Goal: Check status: Check status

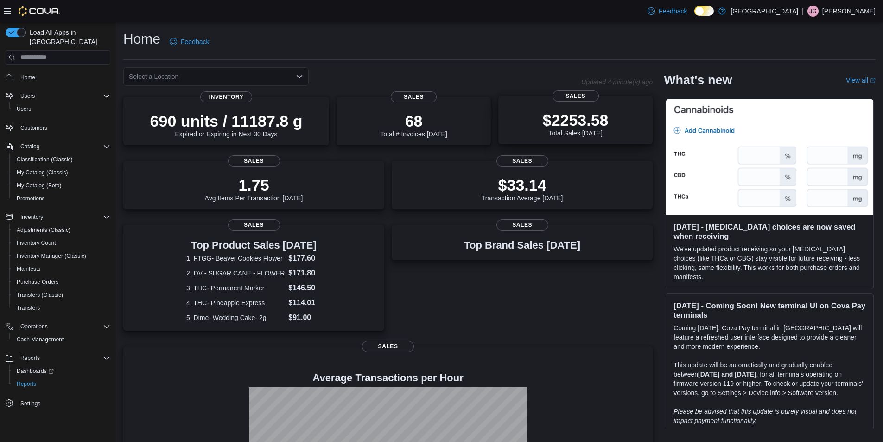
scroll to position [232, 0]
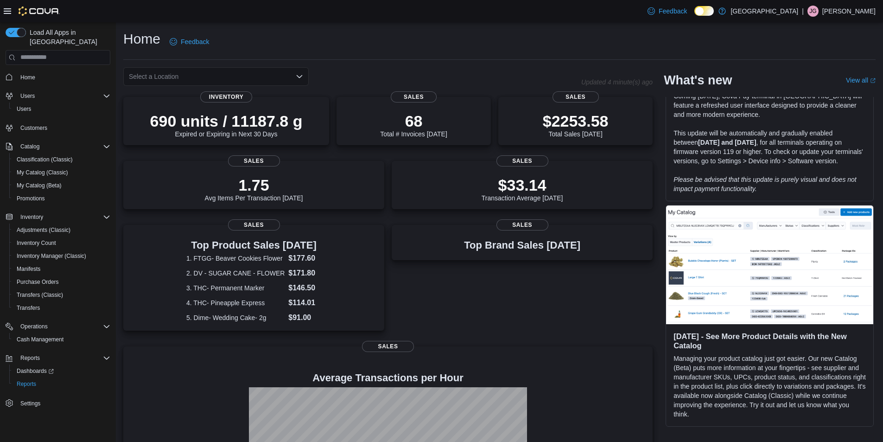
click at [300, 74] on icon "Open list of options" at bounding box center [299, 76] width 7 height 7
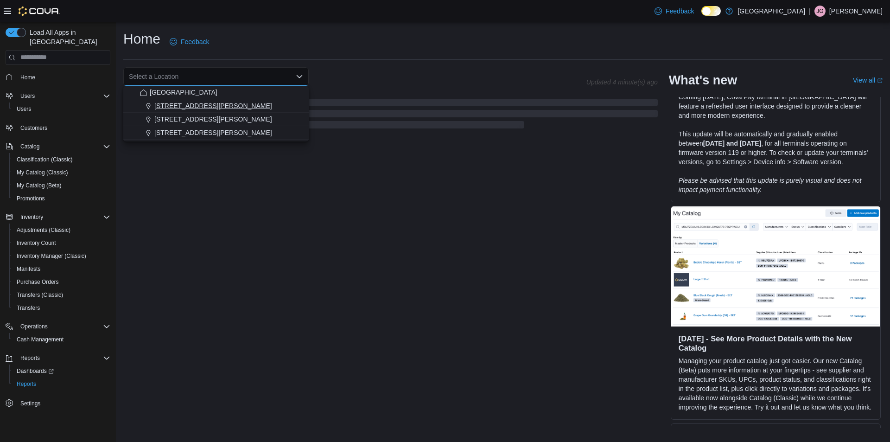
click at [204, 102] on span "[STREET_ADDRESS][PERSON_NAME]" at bounding box center [213, 105] width 118 height 9
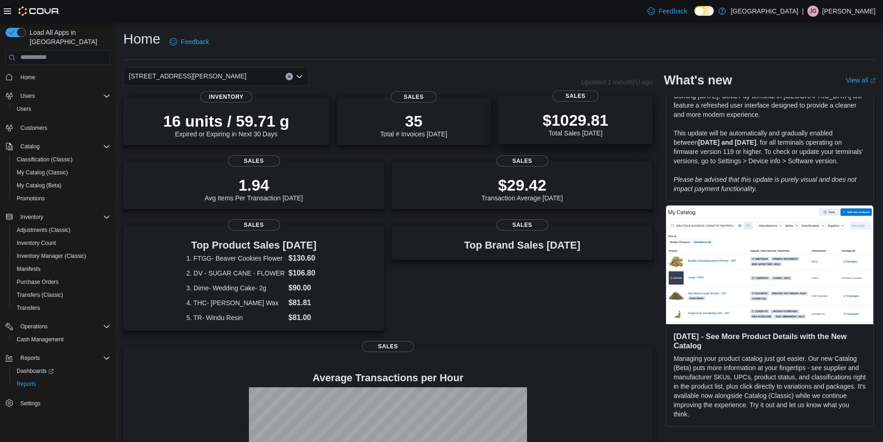
click at [609, 115] on p "$1029.81" at bounding box center [576, 120] width 66 height 19
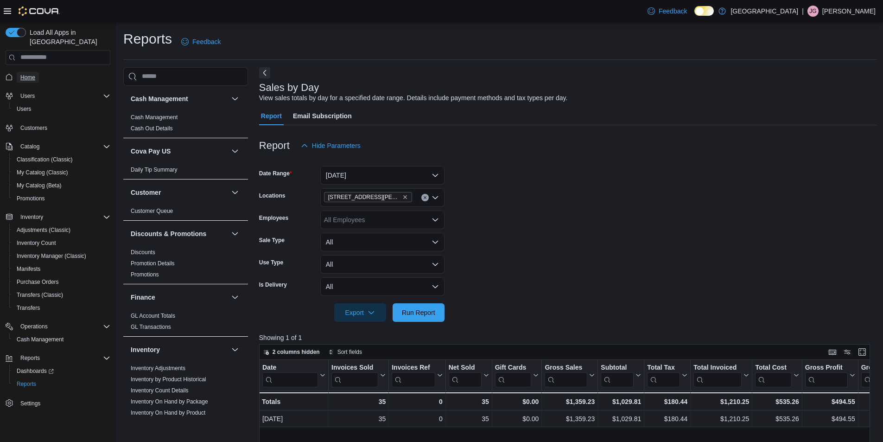
click at [17, 72] on link "Home" at bounding box center [28, 77] width 22 height 11
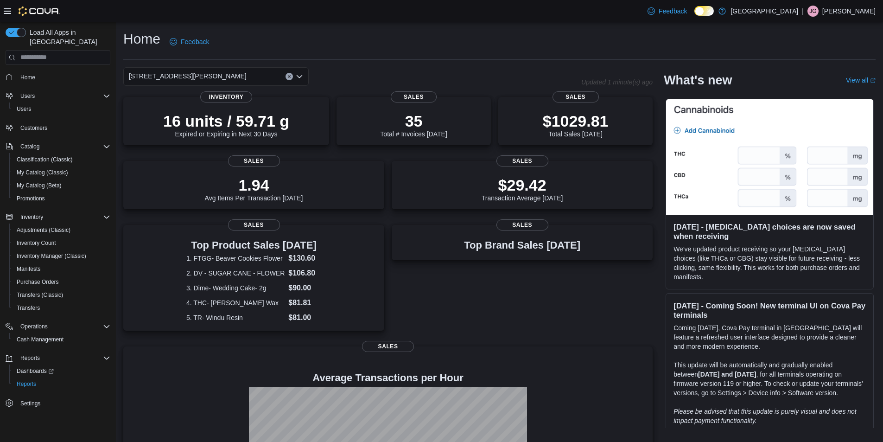
click at [300, 75] on icon "Open list of options" at bounding box center [299, 76] width 7 height 7
click at [399, 61] on div "Home Feedback 1165 McNutt Road Updated 1 minute(s) ago 16 units / 59.71 g Expir…" at bounding box center [499, 283] width 767 height 523
click at [300, 74] on icon "Open list of options" at bounding box center [299, 76] width 7 height 7
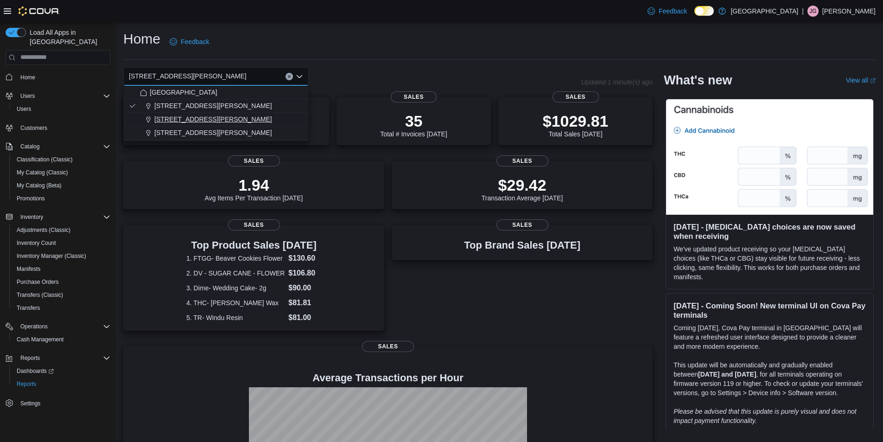
click at [187, 120] on span "[STREET_ADDRESS][PERSON_NAME]" at bounding box center [213, 119] width 118 height 9
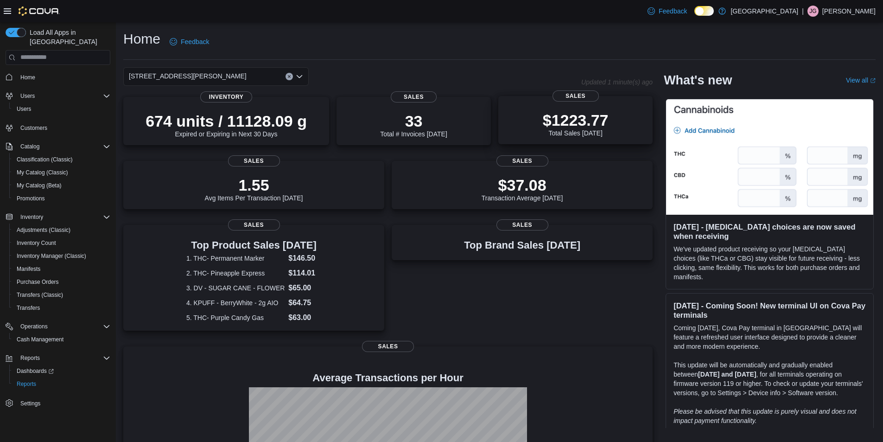
click at [602, 123] on p "$1223.77" at bounding box center [576, 120] width 66 height 19
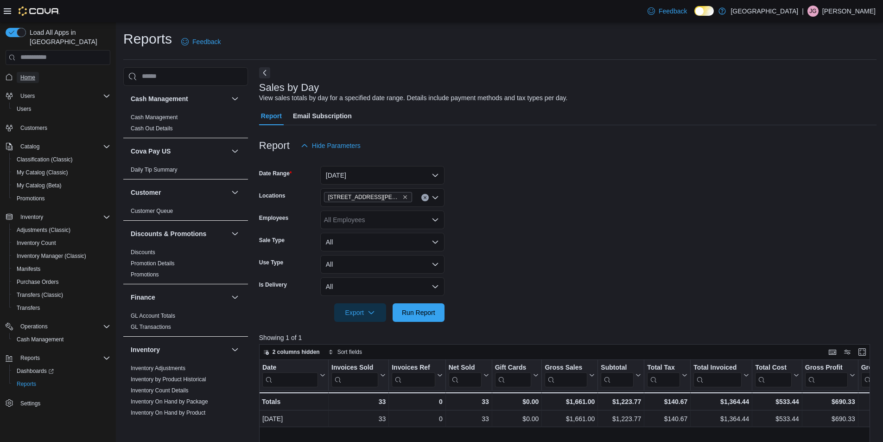
click at [29, 74] on span "Home" at bounding box center [27, 77] width 15 height 7
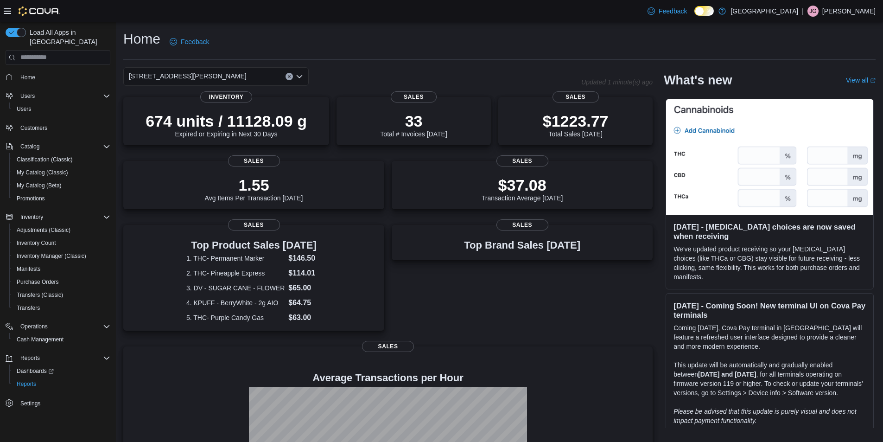
click at [300, 78] on icon "Open list of options" at bounding box center [299, 76] width 7 height 7
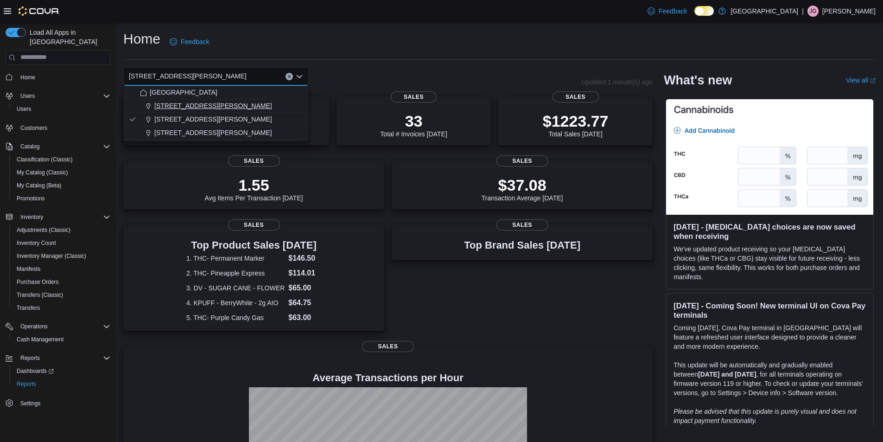
click at [204, 103] on span "1165 McNutt Road" at bounding box center [213, 105] width 118 height 9
click at [201, 103] on span "1165 McNutt Road" at bounding box center [213, 105] width 118 height 9
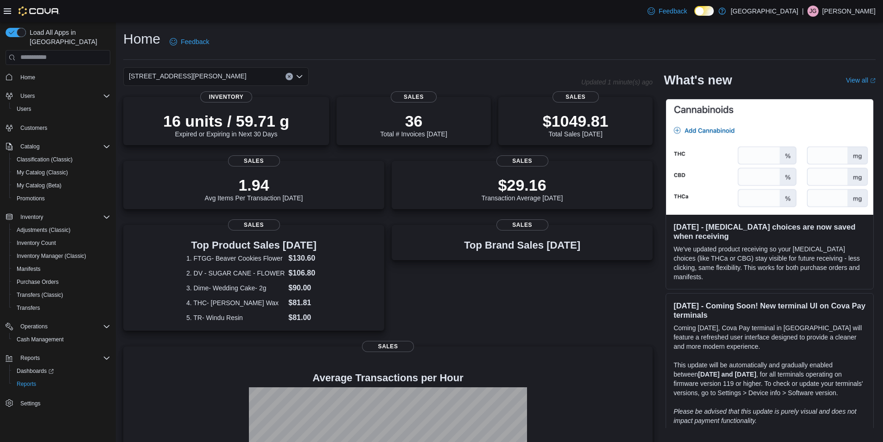
drag, startPoint x: 433, startPoint y: 23, endPoint x: 387, endPoint y: 9, distance: 48.8
click at [422, 19] on div "Feedback Dark Mode Round House Reserve | JG Jesus Gonzalez Load All Apps in New…" at bounding box center [441, 273] width 883 height 546
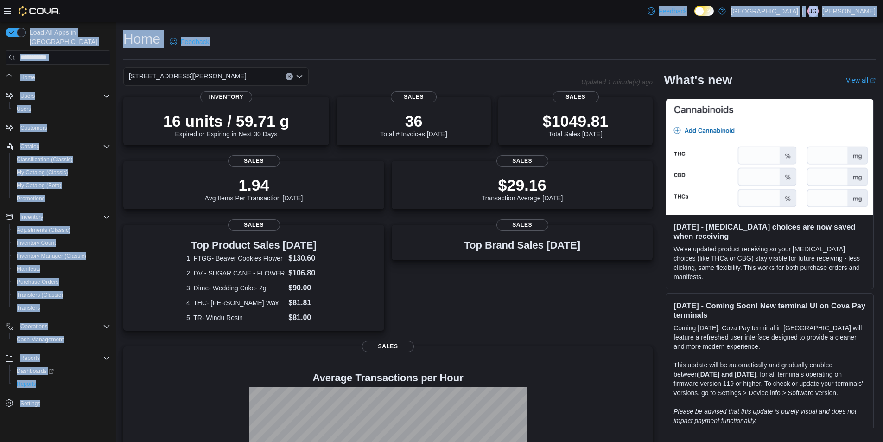
click at [566, 41] on div "Home Feedback" at bounding box center [499, 42] width 752 height 24
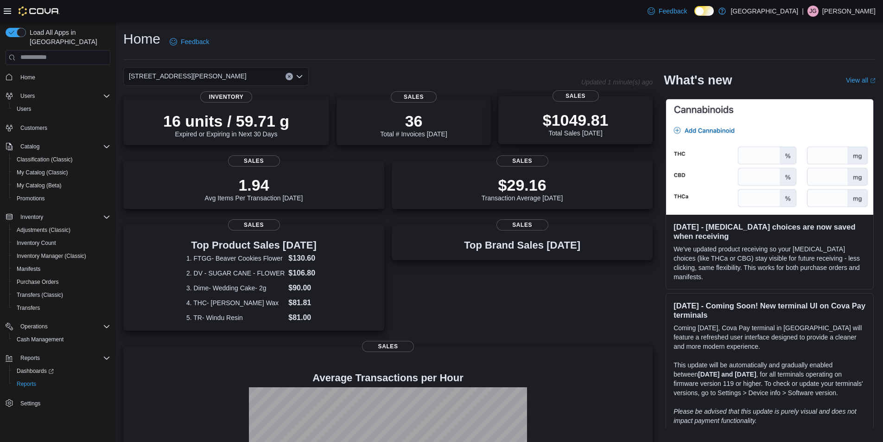
click at [599, 122] on p "$1049.81" at bounding box center [576, 120] width 66 height 19
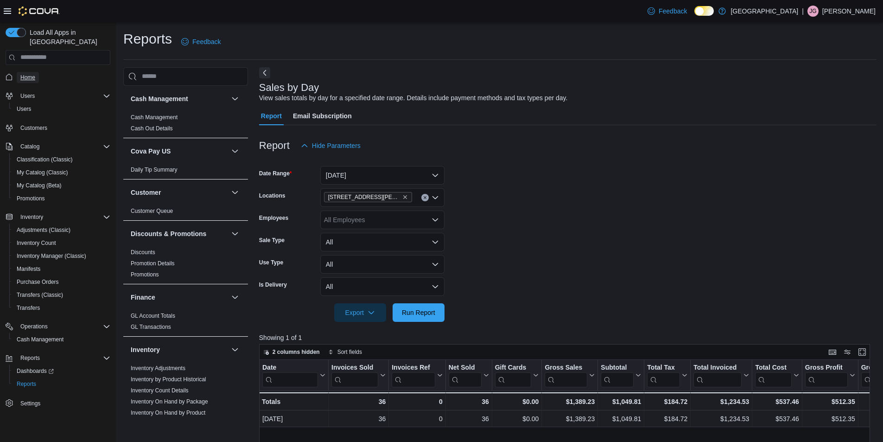
click at [23, 74] on span "Home" at bounding box center [27, 77] width 15 height 7
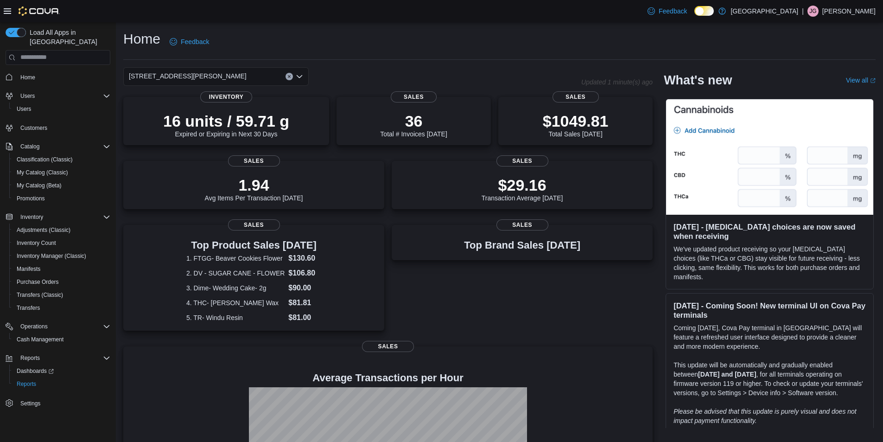
click at [298, 75] on icon "Open list of options" at bounding box center [300, 76] width 6 height 3
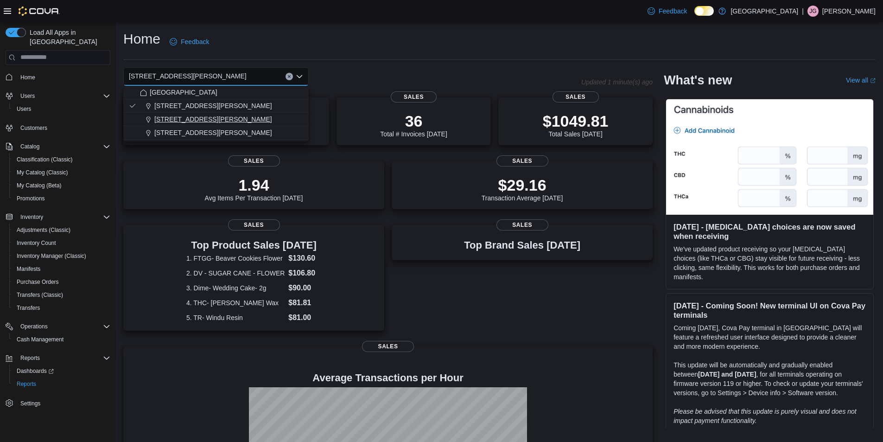
click at [189, 115] on span "[STREET_ADDRESS][PERSON_NAME]" at bounding box center [213, 119] width 118 height 9
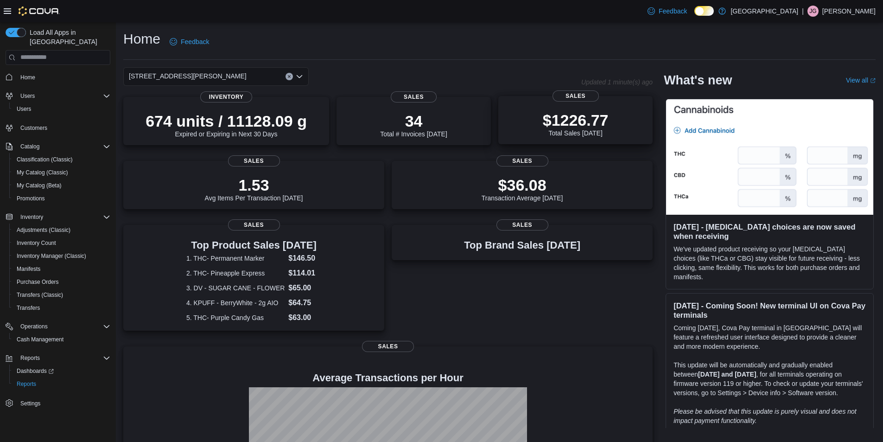
click at [597, 127] on p "$1226.77" at bounding box center [576, 120] width 66 height 19
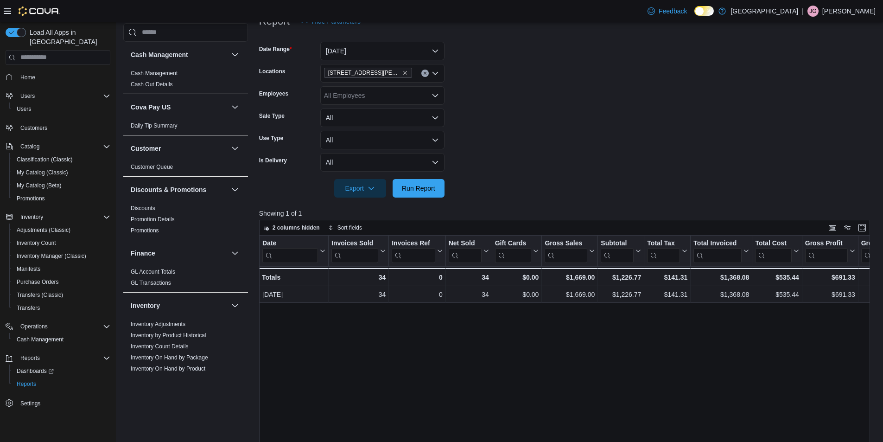
scroll to position [31, 0]
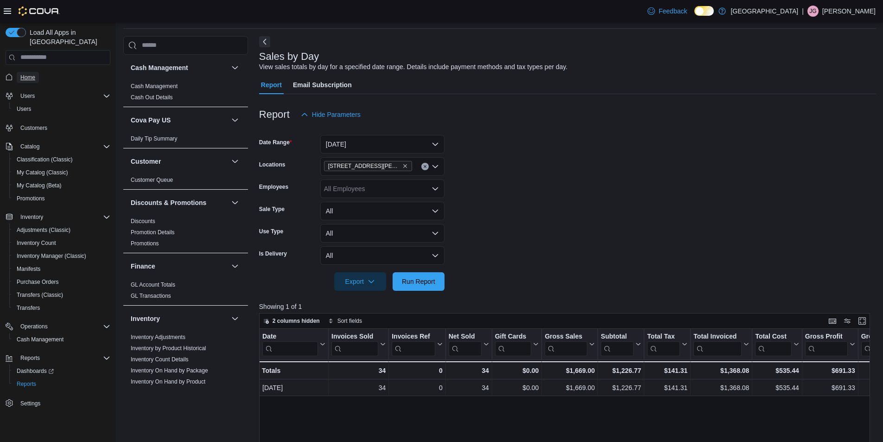
click at [23, 74] on span "Home" at bounding box center [27, 77] width 15 height 7
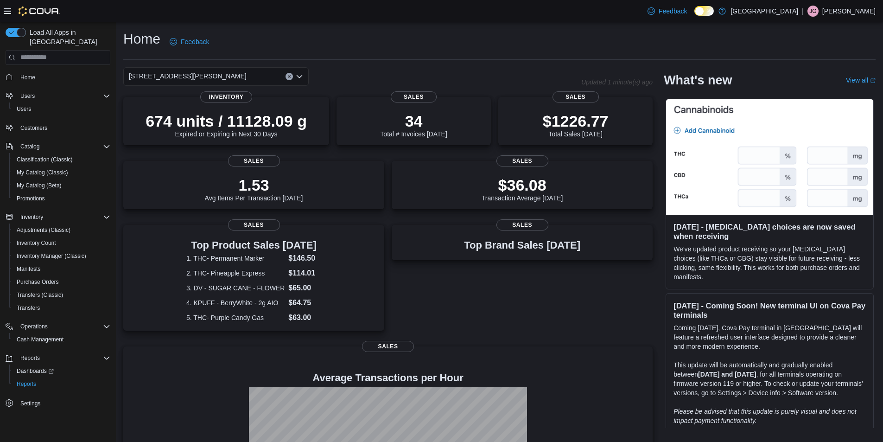
click at [300, 76] on icon "Open list of options" at bounding box center [300, 76] width 6 height 3
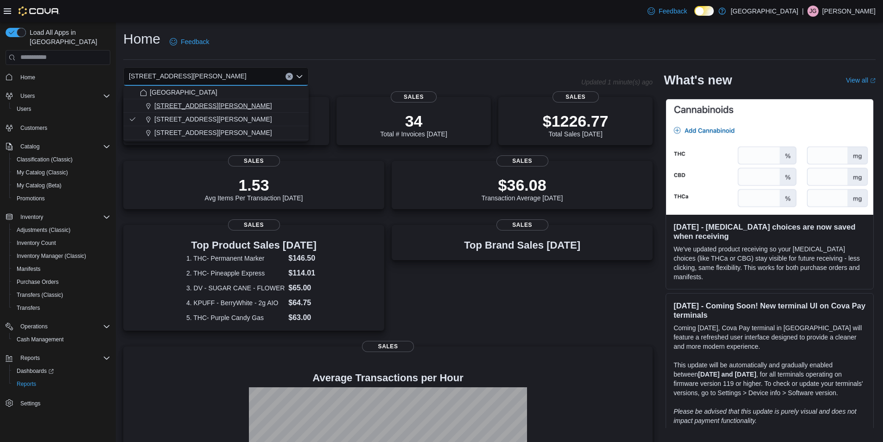
click at [185, 111] on button "[STREET_ADDRESS][PERSON_NAME]" at bounding box center [215, 105] width 185 height 13
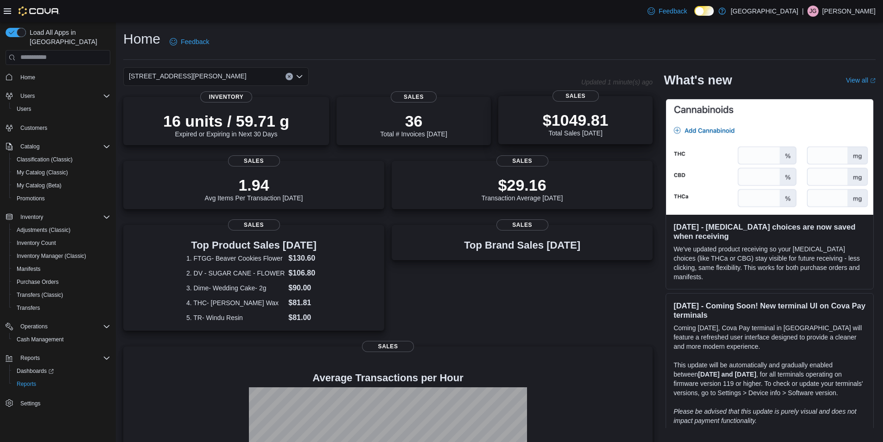
click at [590, 121] on p "$1049.81" at bounding box center [576, 120] width 66 height 19
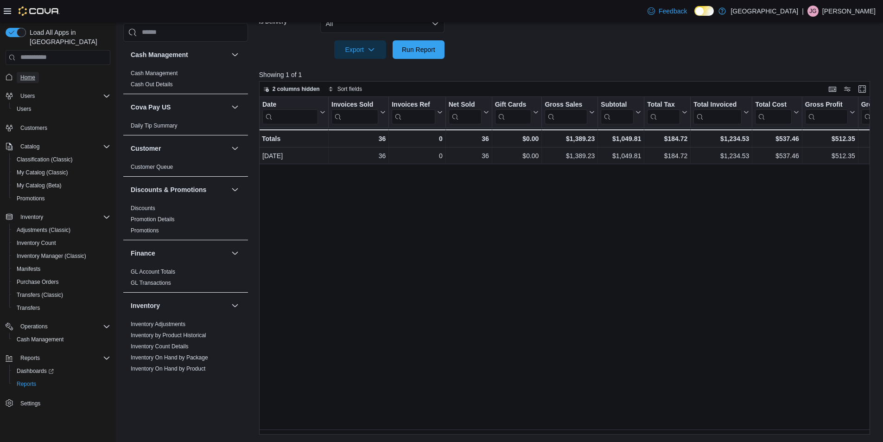
click at [29, 74] on span "Home" at bounding box center [27, 77] width 15 height 7
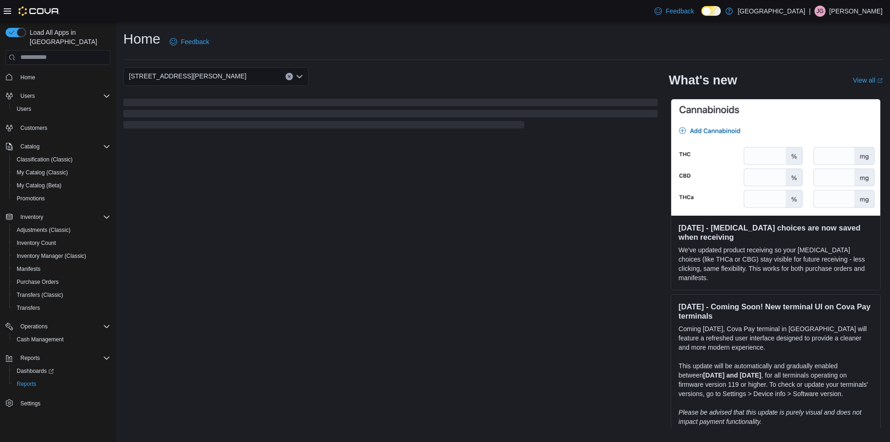
click at [286, 77] on button "Clear input" at bounding box center [289, 76] width 7 height 7
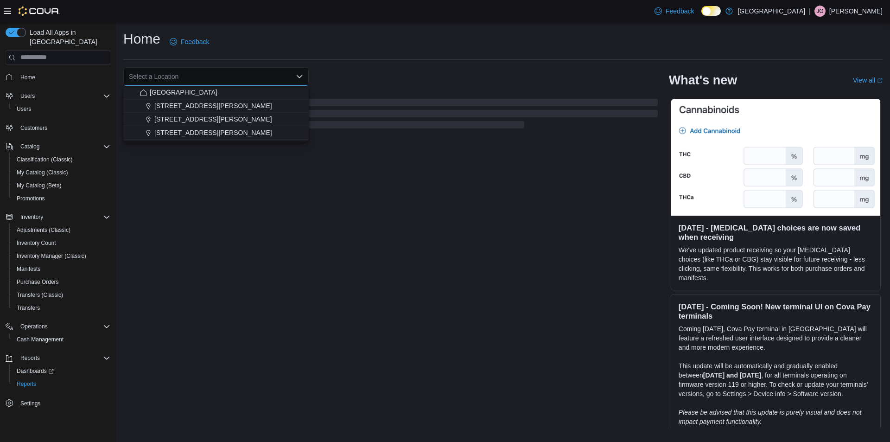
click at [381, 64] on div "Home Feedback Select a Location Combo box. Selected. Combo box input. Select a …" at bounding box center [503, 229] width 774 height 414
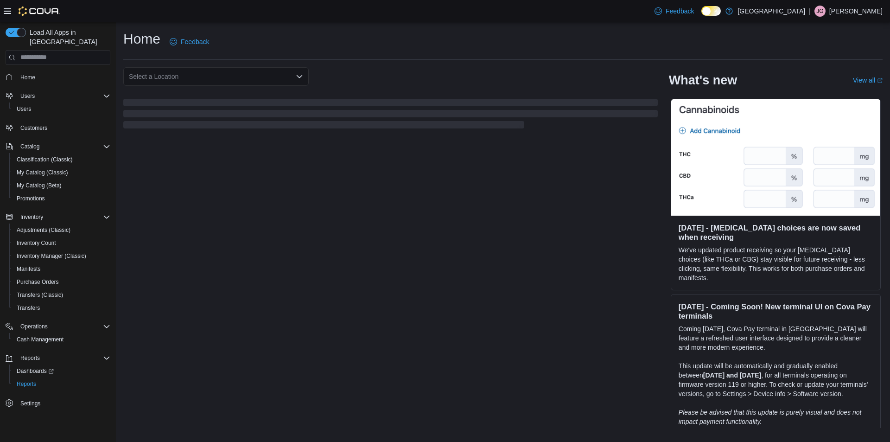
click at [306, 76] on div "Select a Location" at bounding box center [215, 76] width 185 height 19
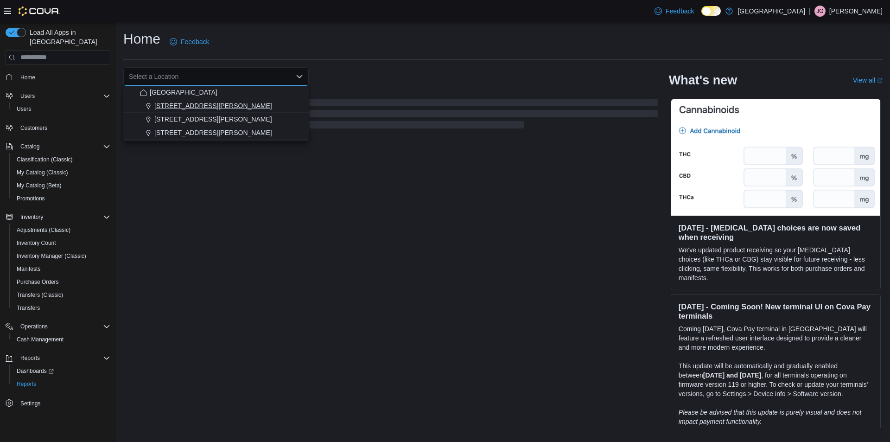
click at [211, 106] on div "1165 McNutt Road" at bounding box center [221, 105] width 163 height 9
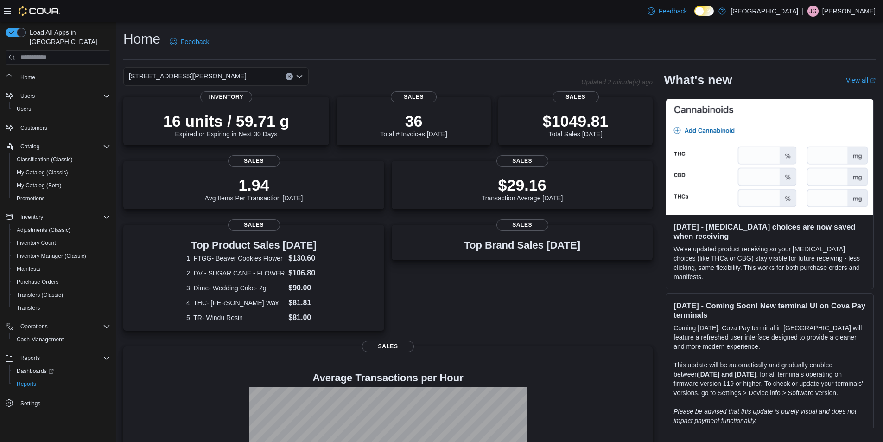
click at [287, 74] on button "Clear input" at bounding box center [289, 76] width 7 height 7
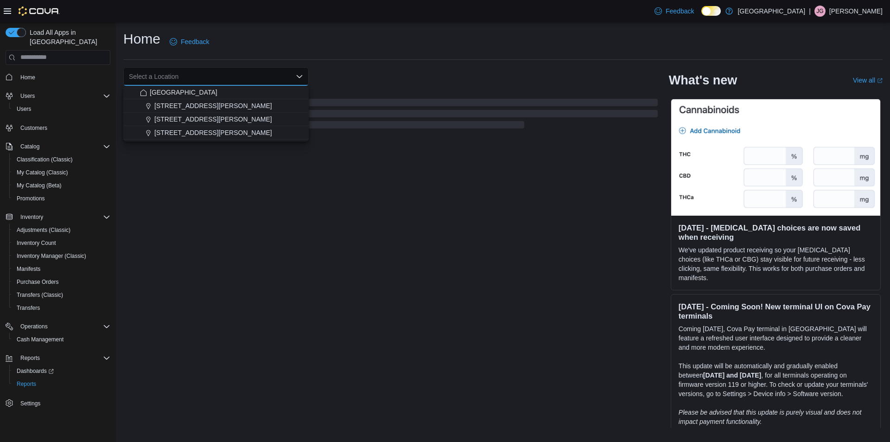
click at [385, 40] on div "Home Feedback" at bounding box center [502, 42] width 759 height 24
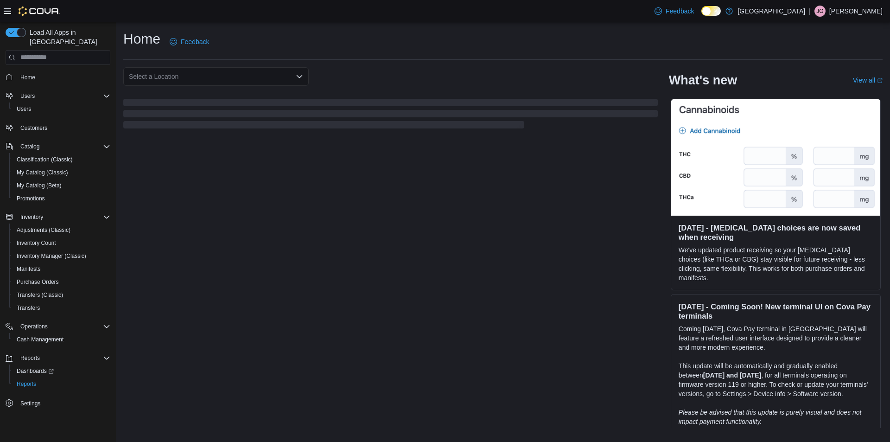
click at [298, 78] on icon "Open list of options" at bounding box center [299, 76] width 7 height 7
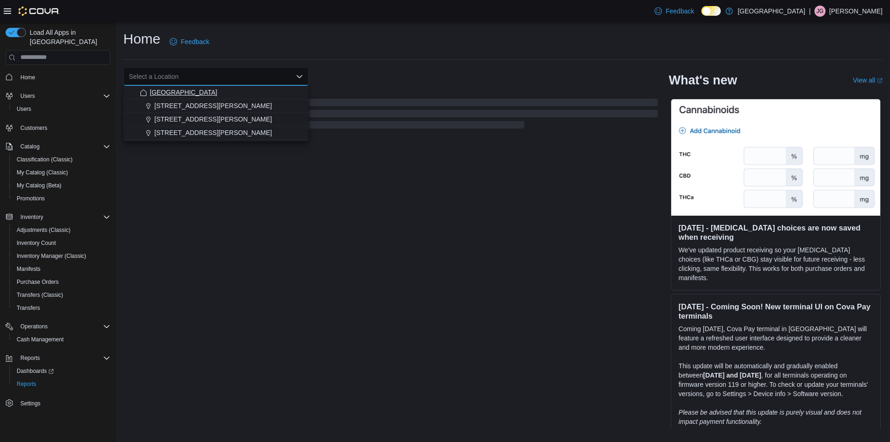
click at [208, 94] on span "[GEOGRAPHIC_DATA]" at bounding box center [184, 92] width 68 height 9
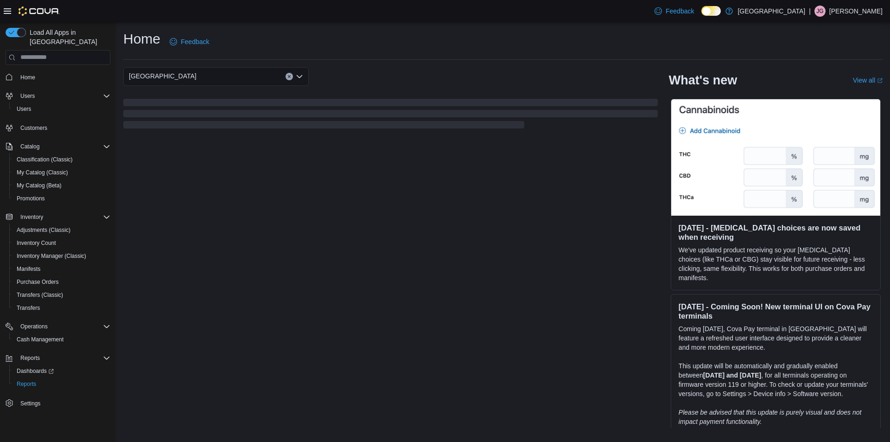
click at [380, 58] on div "Home Feedback" at bounding box center [502, 45] width 759 height 30
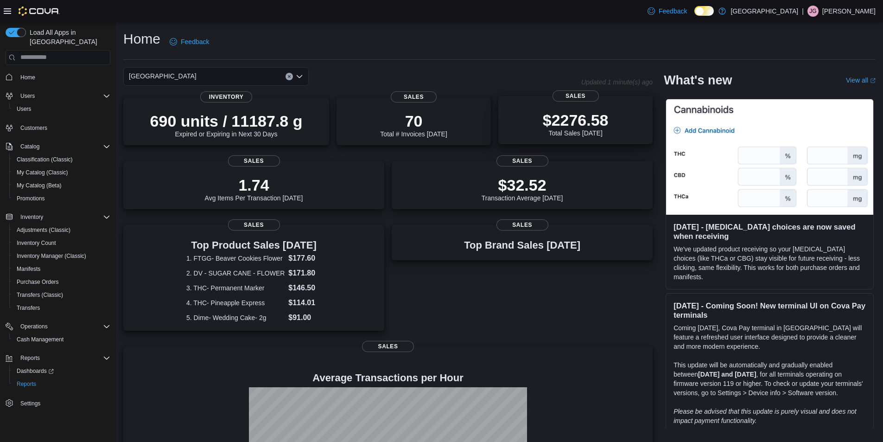
click at [577, 124] on p "$2276.58" at bounding box center [576, 120] width 66 height 19
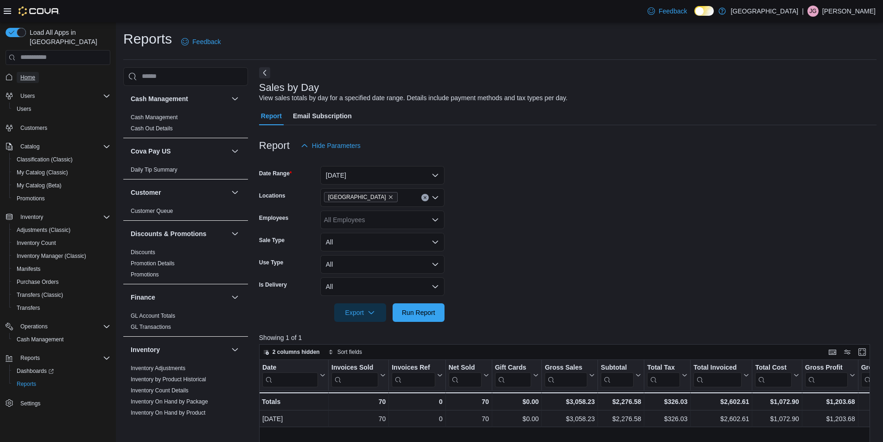
click at [26, 74] on span "Home" at bounding box center [27, 77] width 15 height 7
